Goal: Find contact information: Obtain details needed to contact an individual or organization

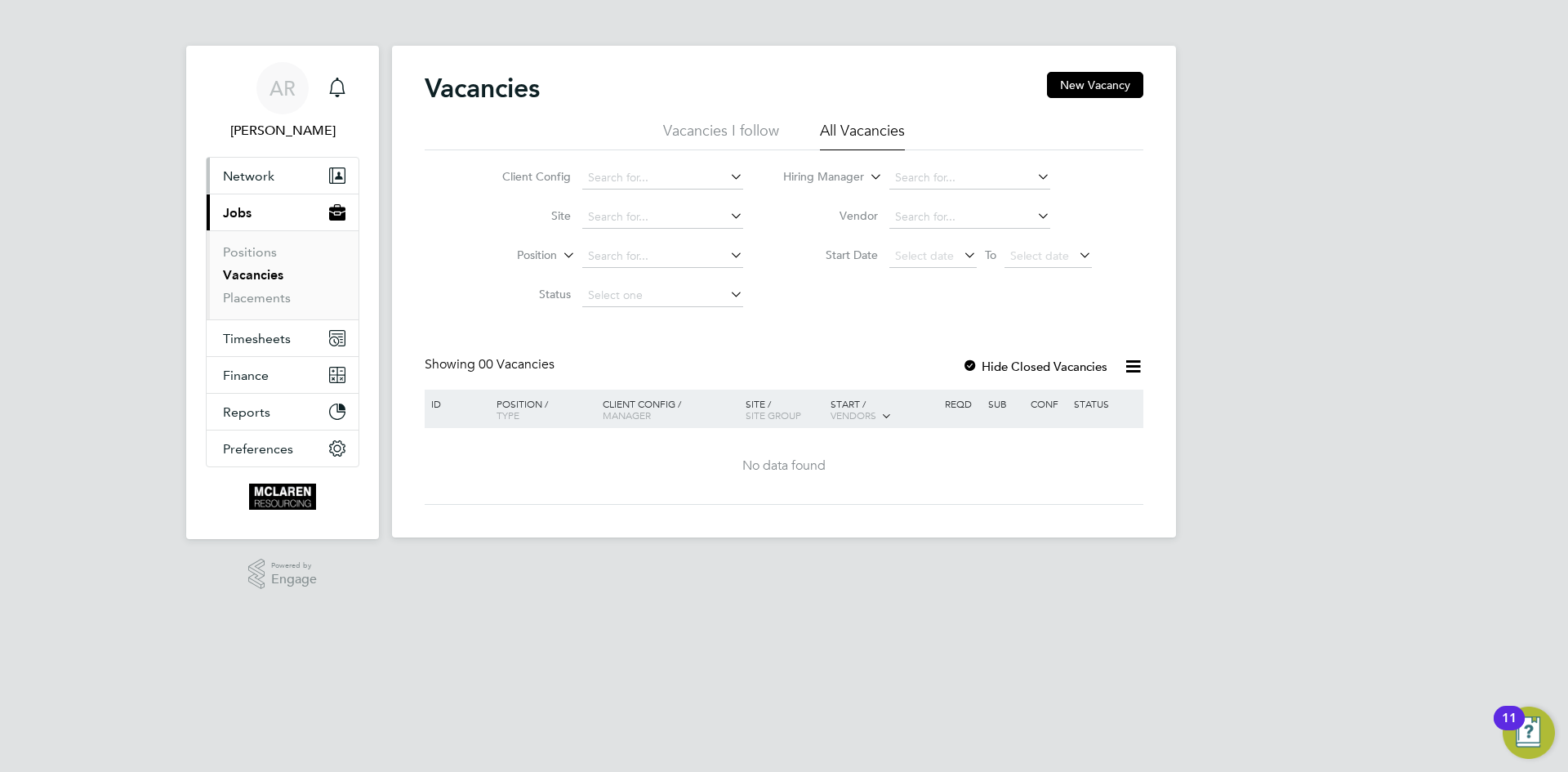
click at [249, 173] on span "Network" at bounding box center [249, 176] width 51 height 16
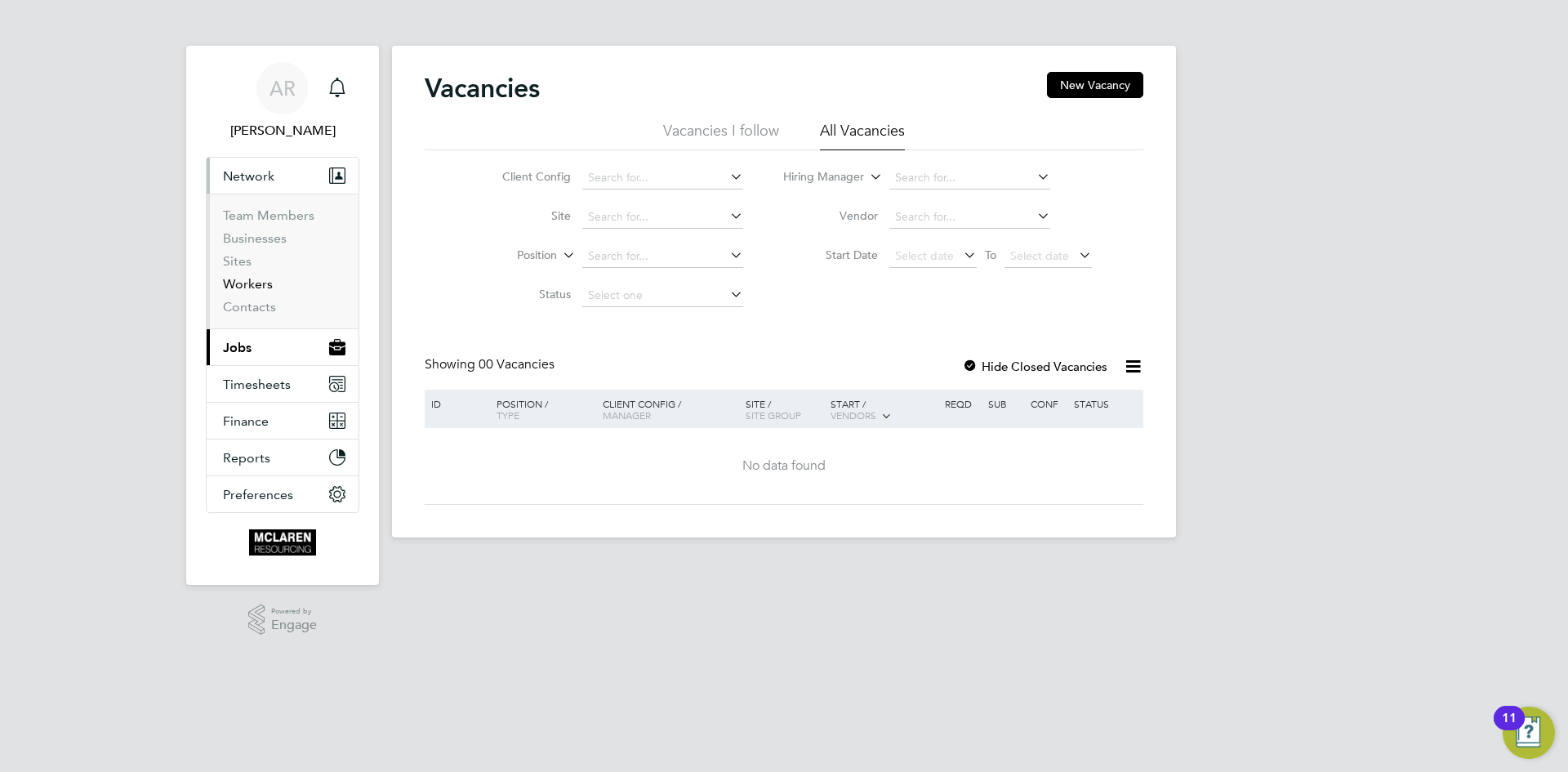
click at [246, 277] on link "Workers" at bounding box center [248, 285] width 50 height 16
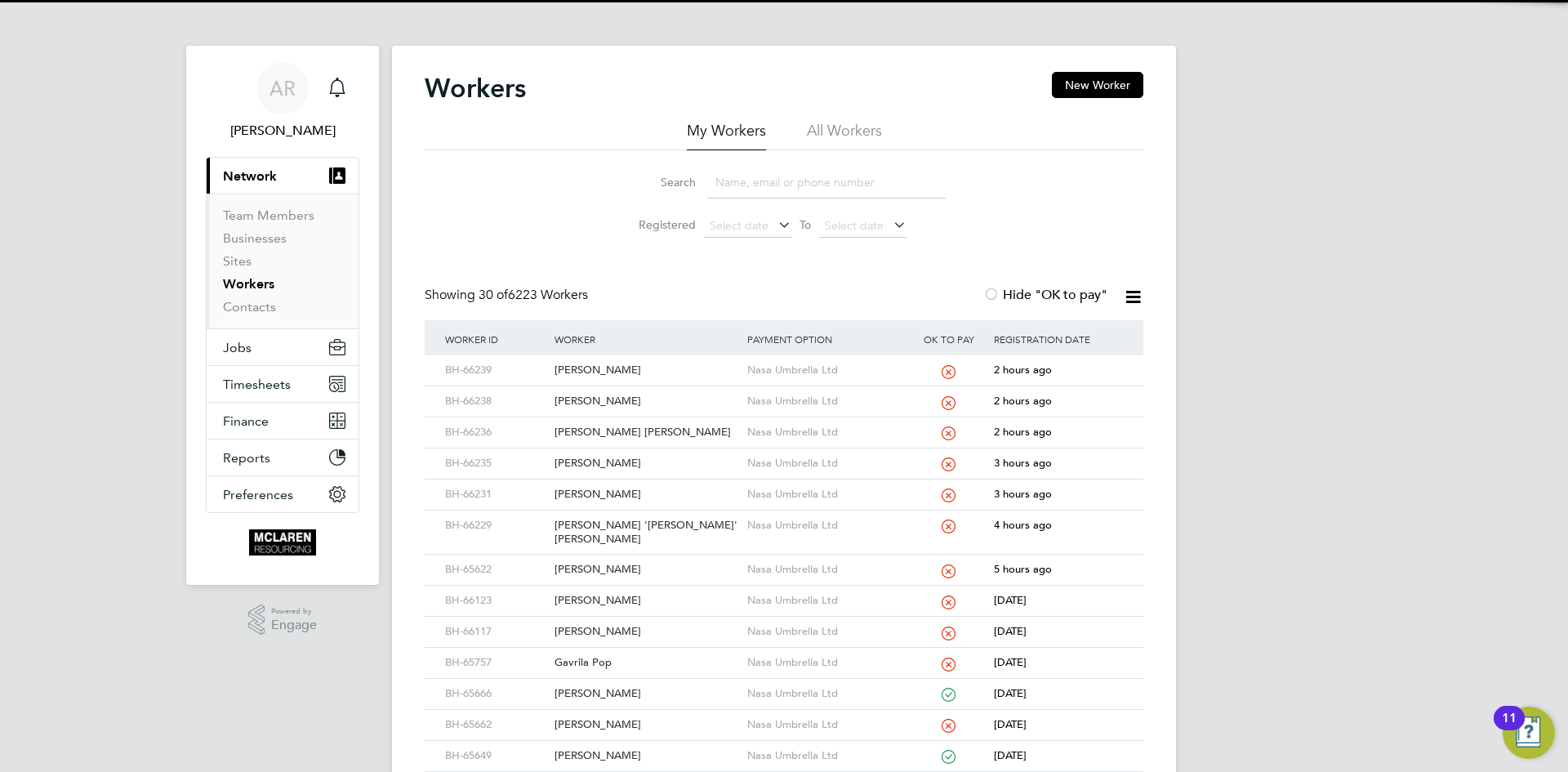
click at [749, 184] on input at bounding box center [826, 183] width 238 height 32
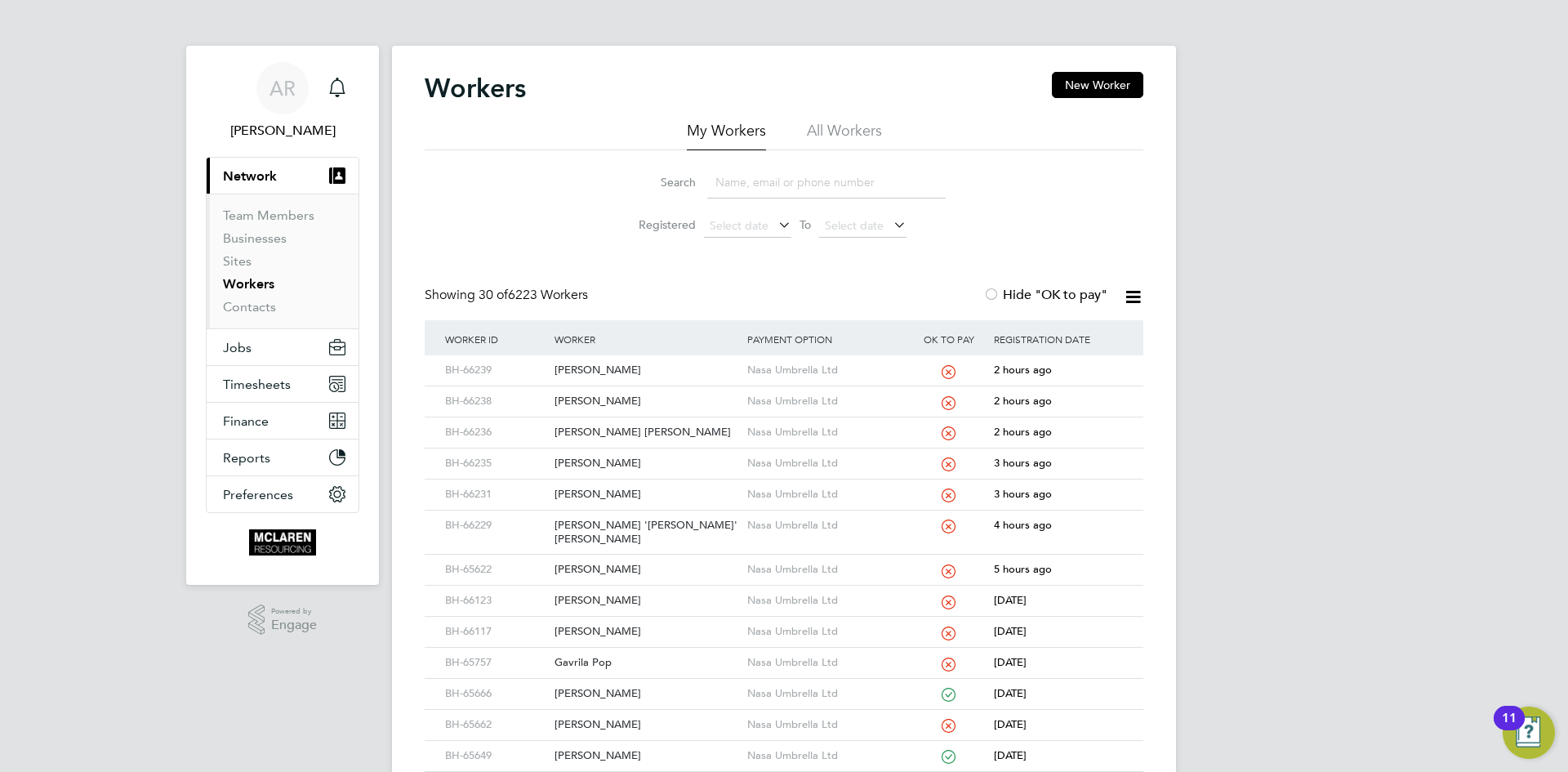
click at [773, 185] on input at bounding box center [826, 183] width 238 height 32
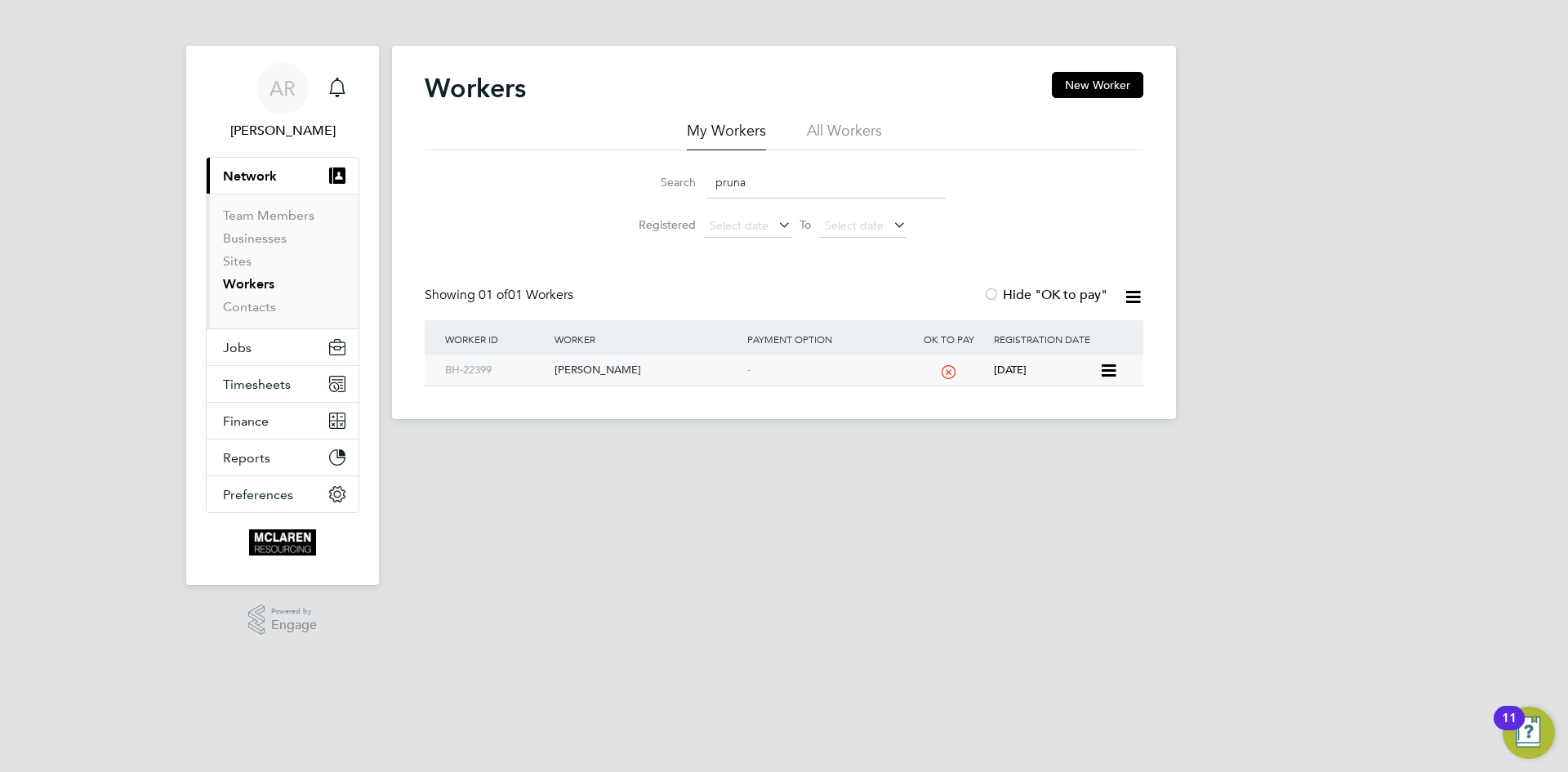
type input "pruna"
click at [591, 362] on div "Adrian Ilie Pruna" at bounding box center [646, 370] width 192 height 30
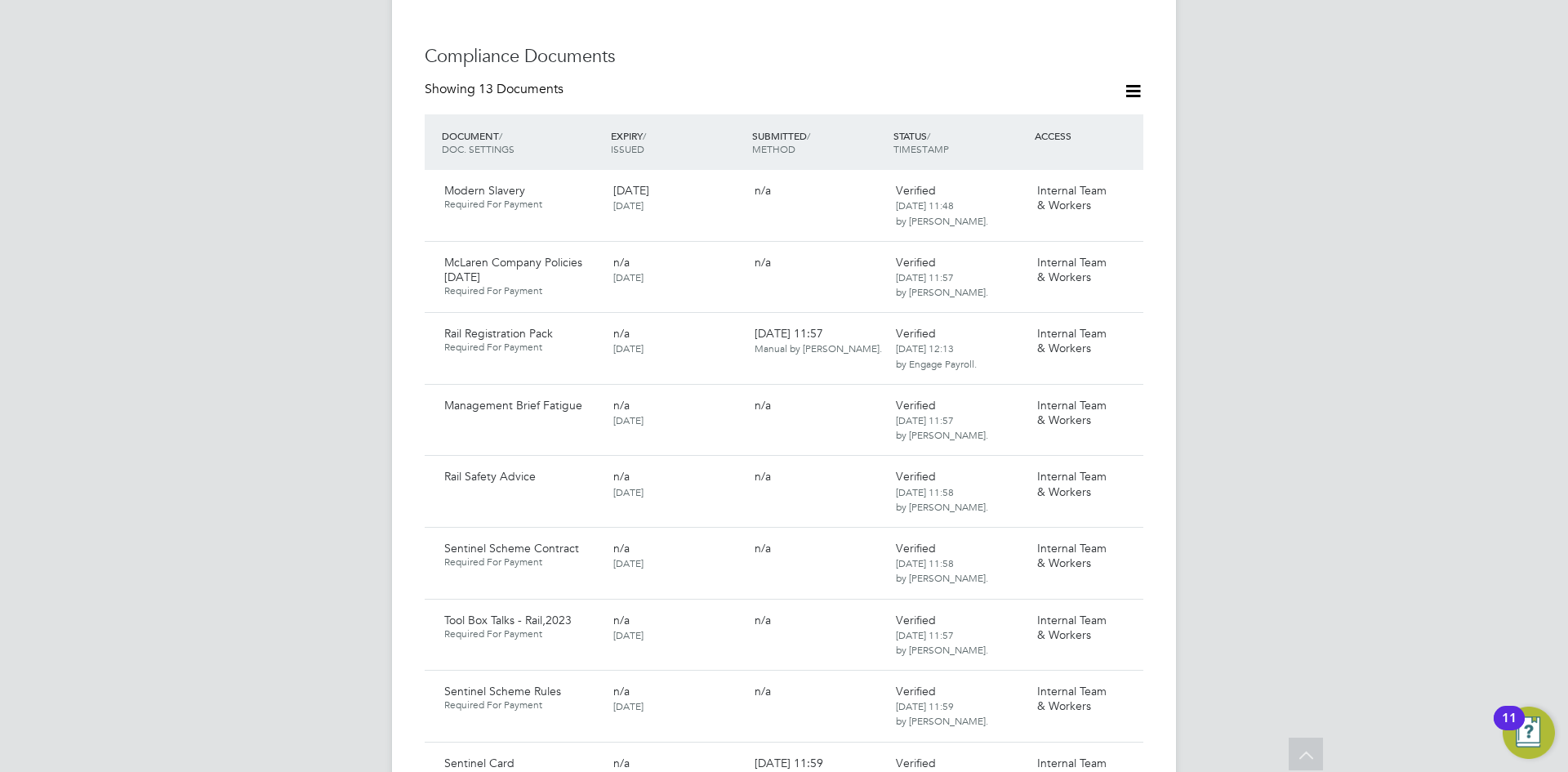
scroll to position [1226, 0]
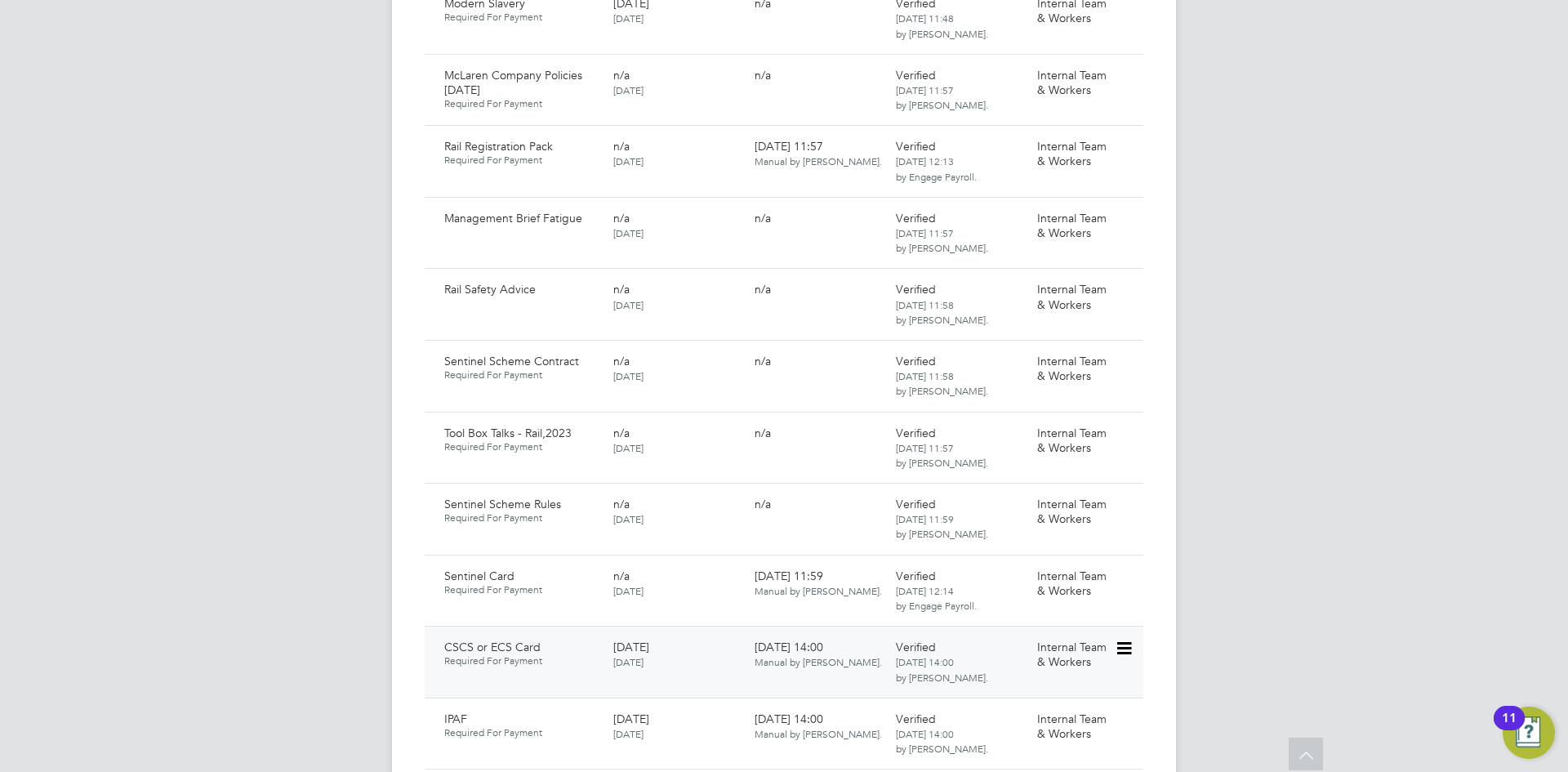
click at [1125, 639] on icon at bounding box center [1122, 649] width 16 height 19
click at [1067, 615] on li "Edit Document" at bounding box center [1065, 605] width 130 height 23
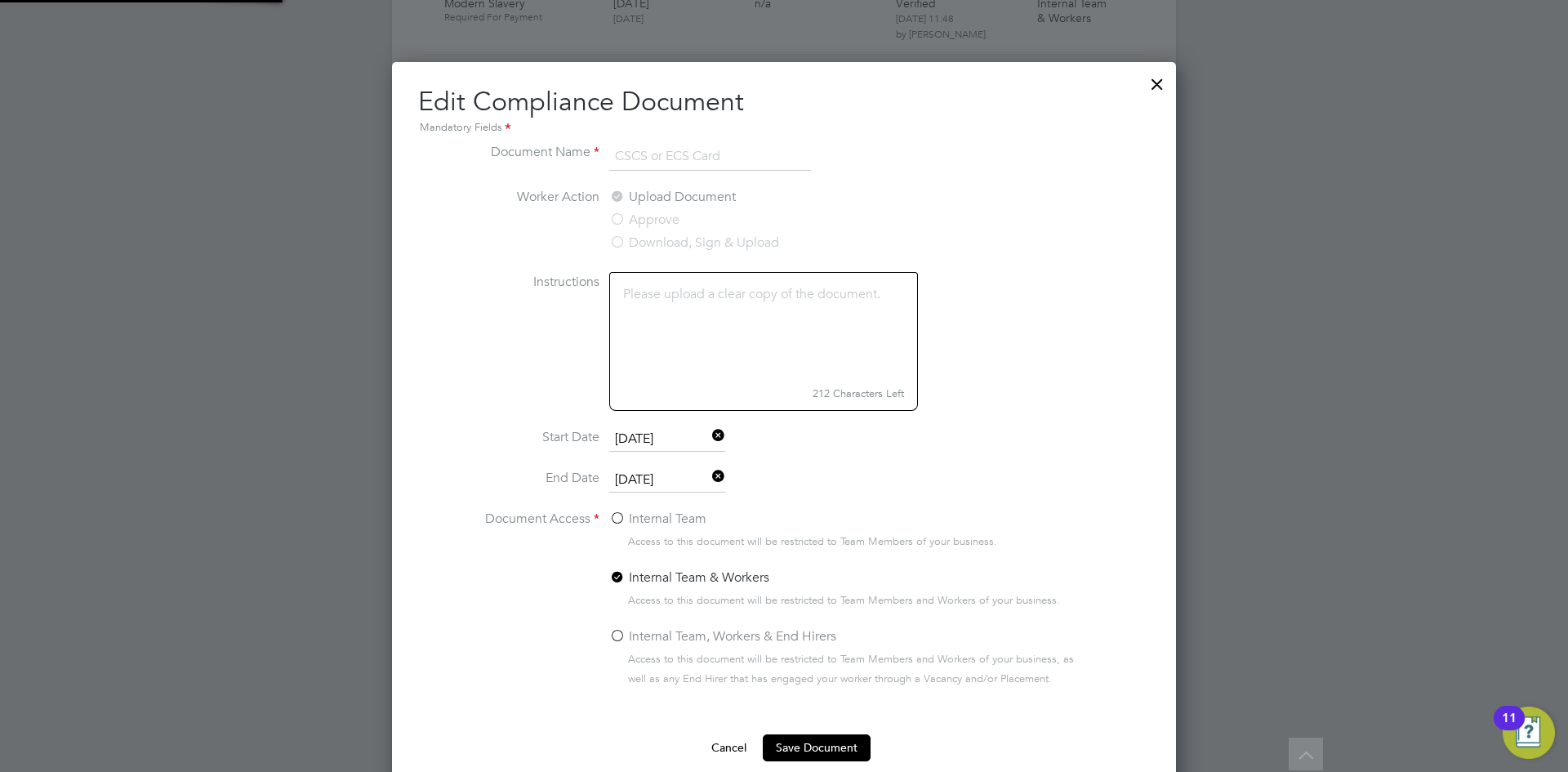
scroll to position [732, 785]
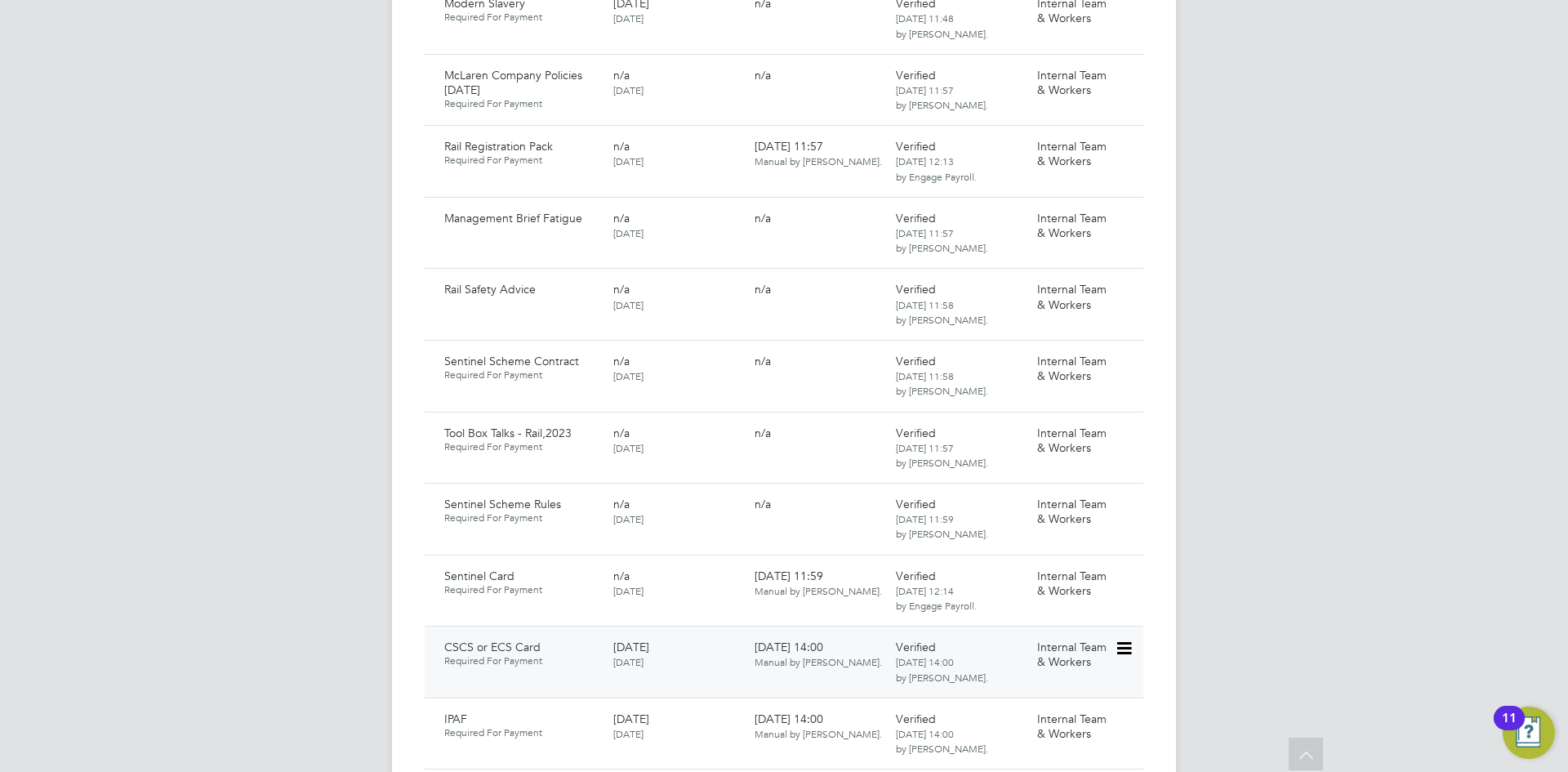
click at [1131, 639] on icon at bounding box center [1122, 649] width 16 height 19
click at [1093, 629] on li "Download Document" at bounding box center [1065, 628] width 130 height 23
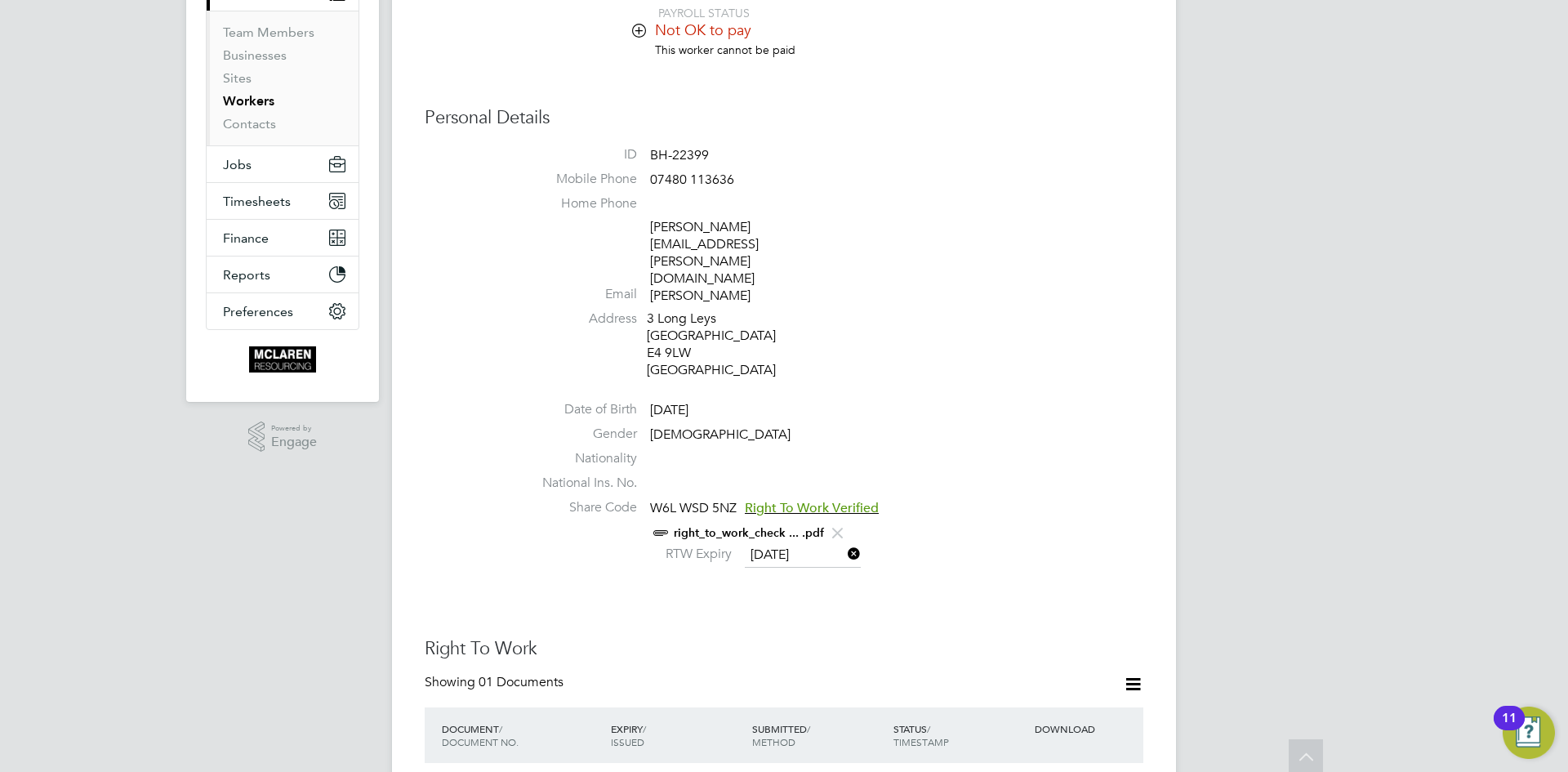
scroll to position [0, 0]
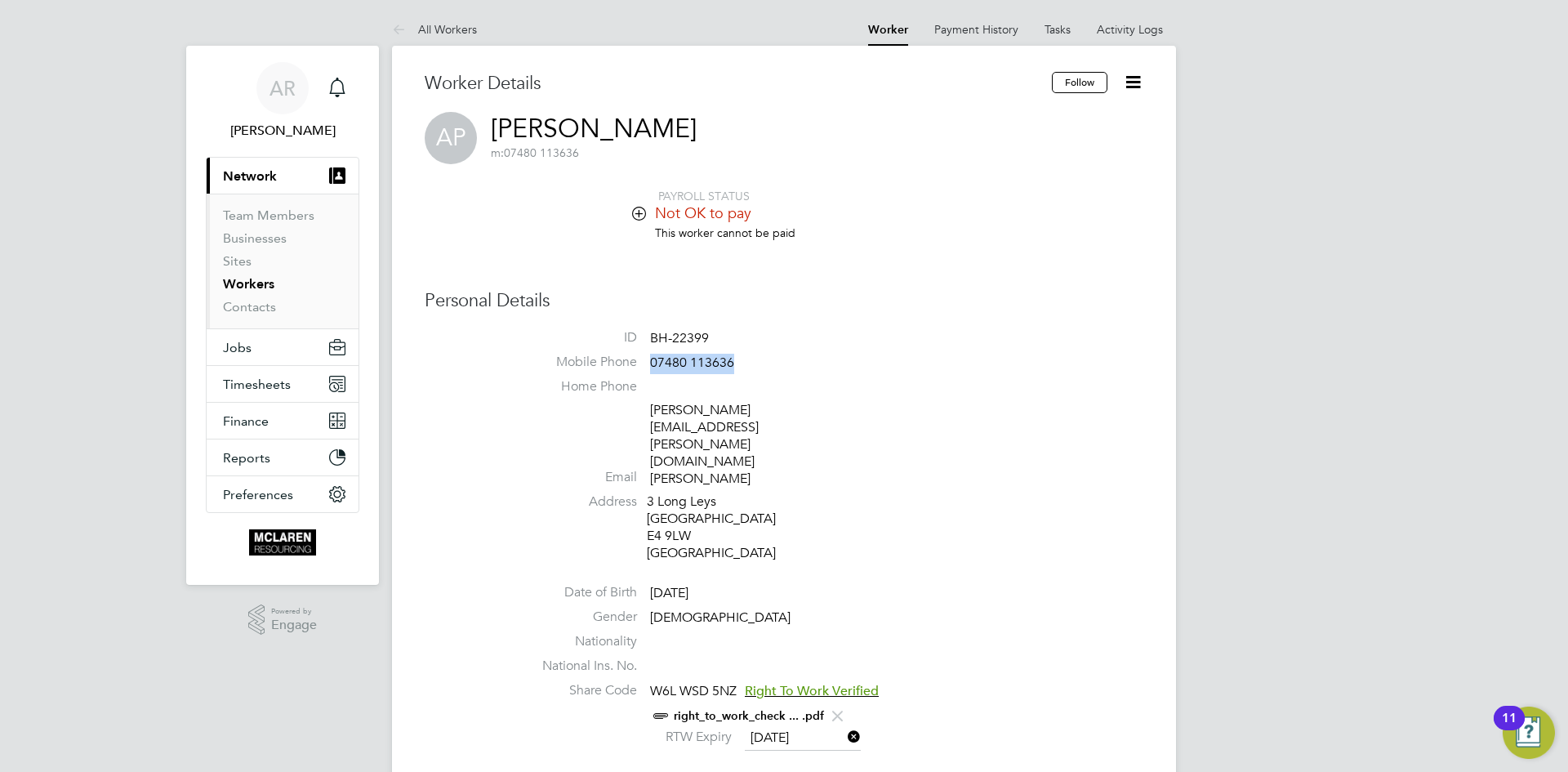
drag, startPoint x: 651, startPoint y: 356, endPoint x: 773, endPoint y: 371, distance: 122.9
click at [773, 371] on li "Mobile Phone 07480 113636" at bounding box center [833, 366] width 621 height 25
copy span "07480 113636"
click at [241, 285] on link "Workers" at bounding box center [249, 285] width 51 height 16
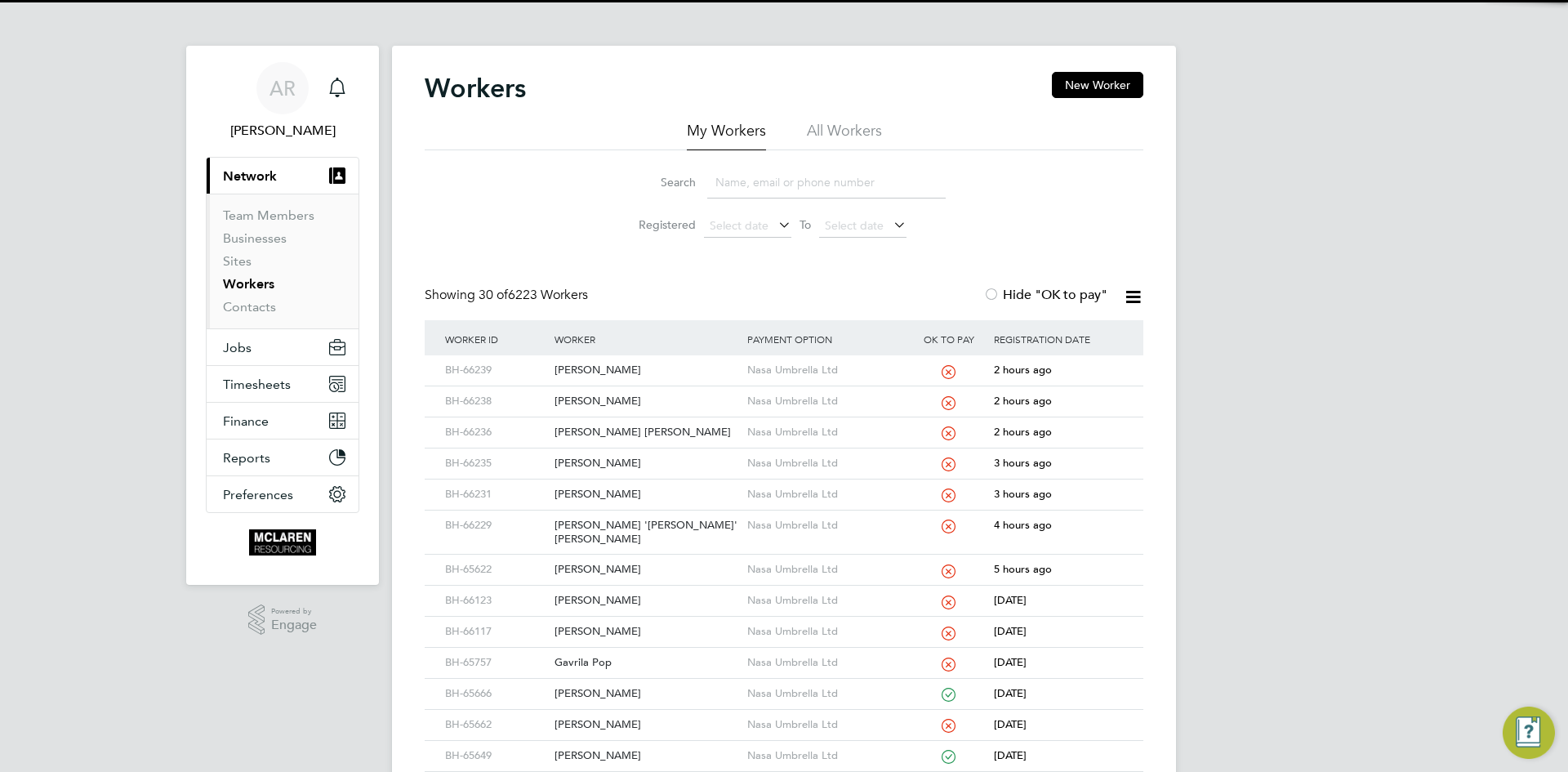
click at [749, 197] on input at bounding box center [826, 183] width 238 height 32
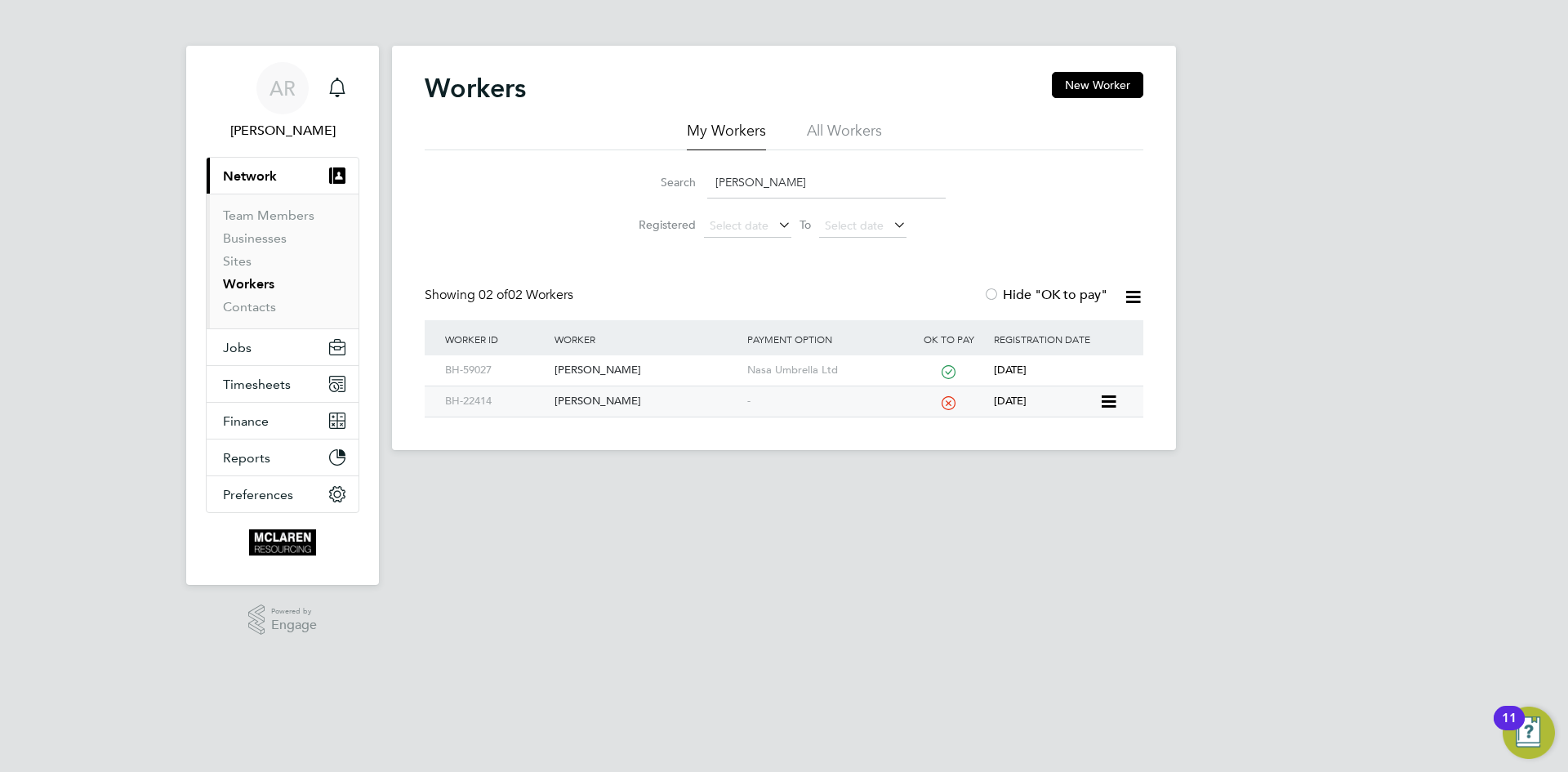
type input "anth jo"
click at [652, 400] on div "[PERSON_NAME]" at bounding box center [646, 402] width 192 height 30
